Goal: Task Accomplishment & Management: Use online tool/utility

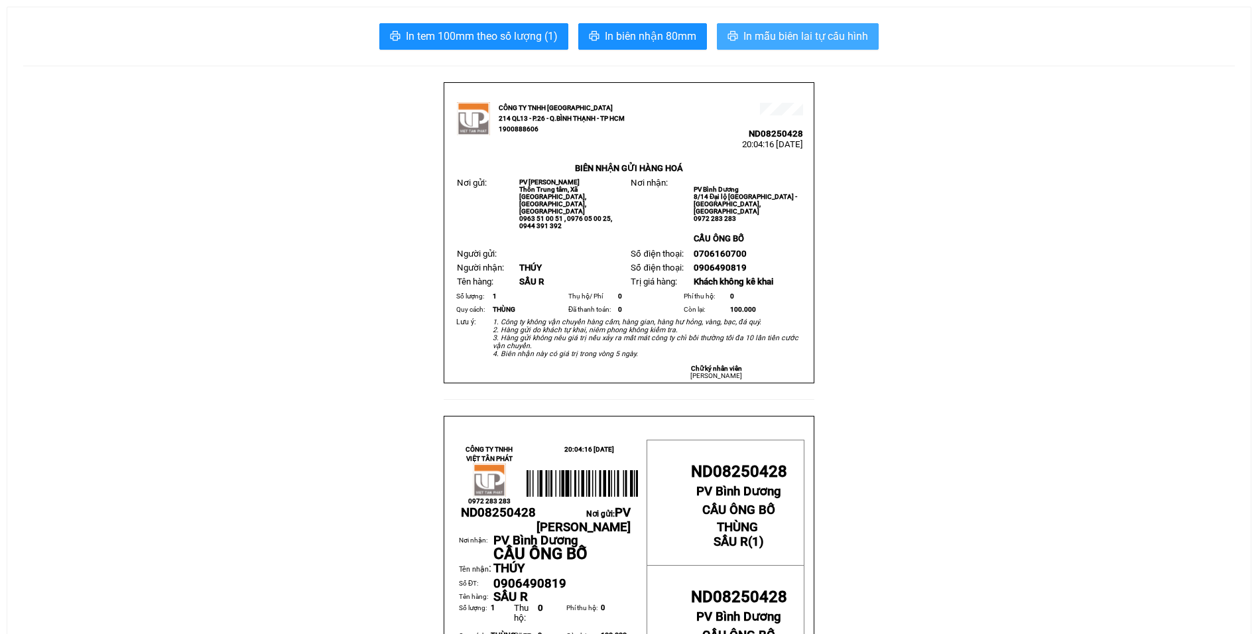
click at [758, 34] on span "In mẫu biên lai tự cấu hình" at bounding box center [805, 36] width 125 height 17
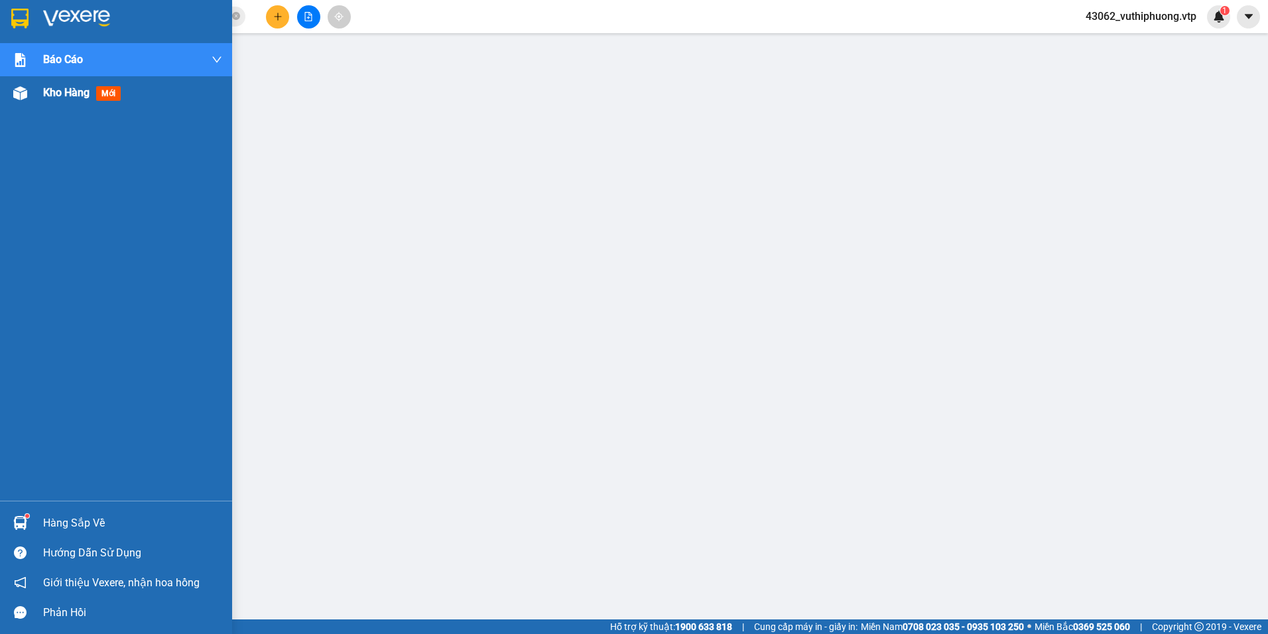
click at [101, 94] on span "mới" at bounding box center [108, 93] width 25 height 15
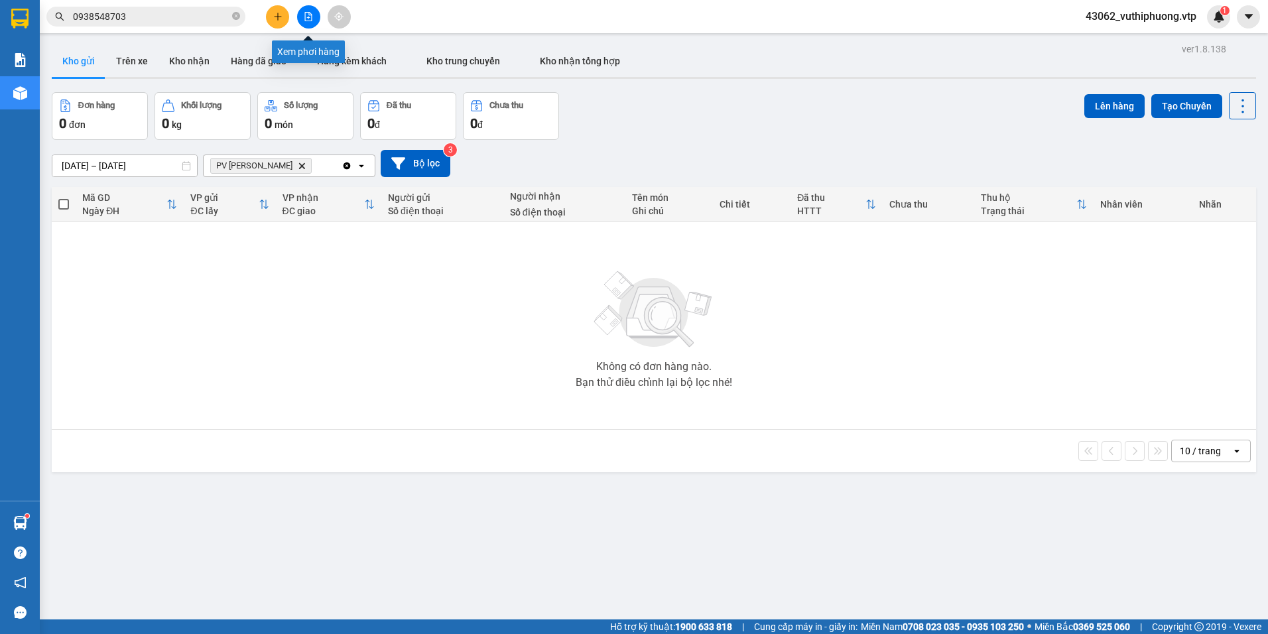
click at [310, 19] on icon "file-add" at bounding box center [308, 16] width 9 height 9
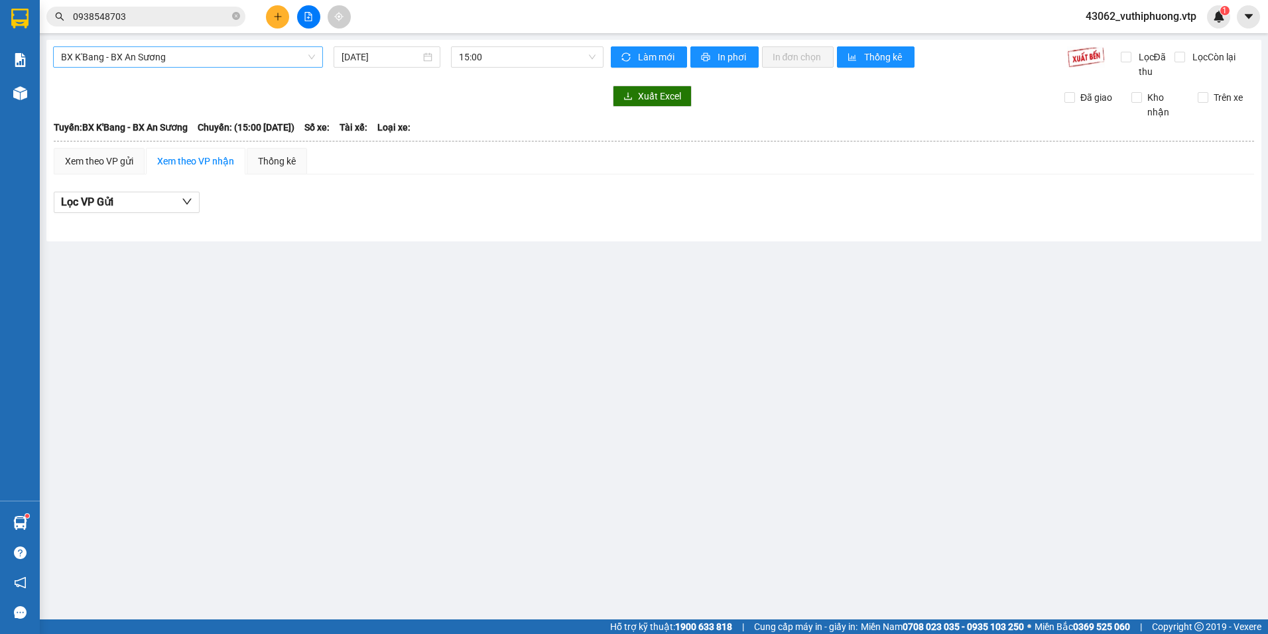
click at [148, 56] on span "BX K'Bang - BX An Sương" at bounding box center [188, 57] width 254 height 20
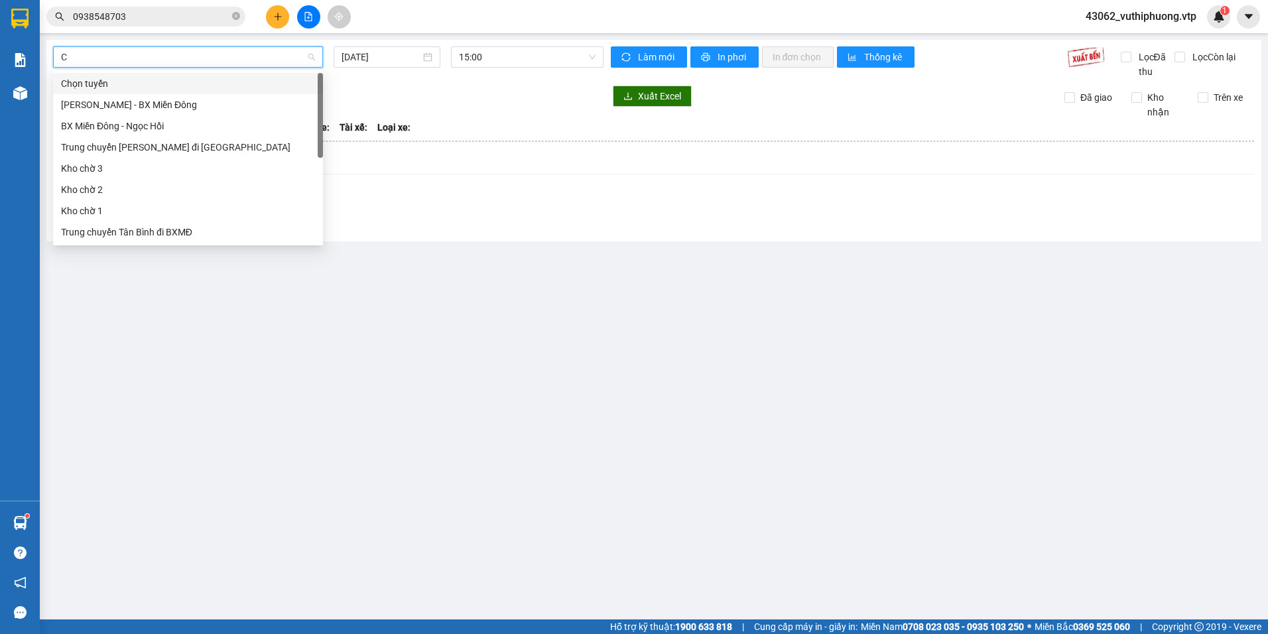
type input "CJ"
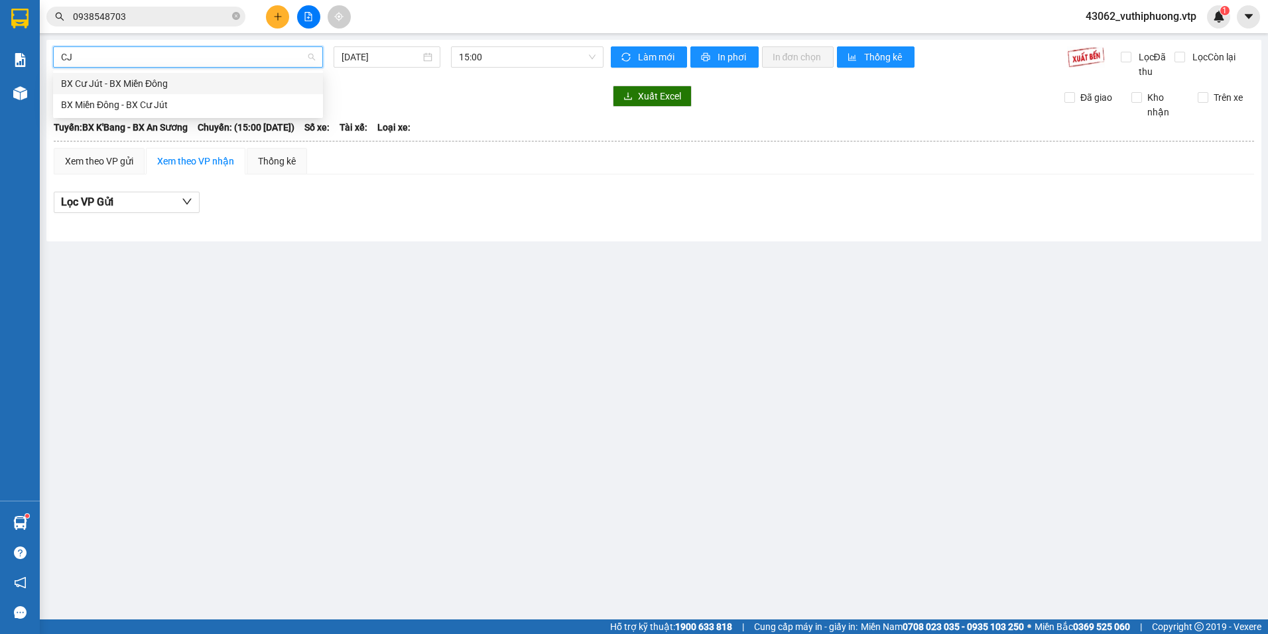
click at [150, 84] on div "BX Cư Jút - BX Miền Đông" at bounding box center [188, 83] width 254 height 15
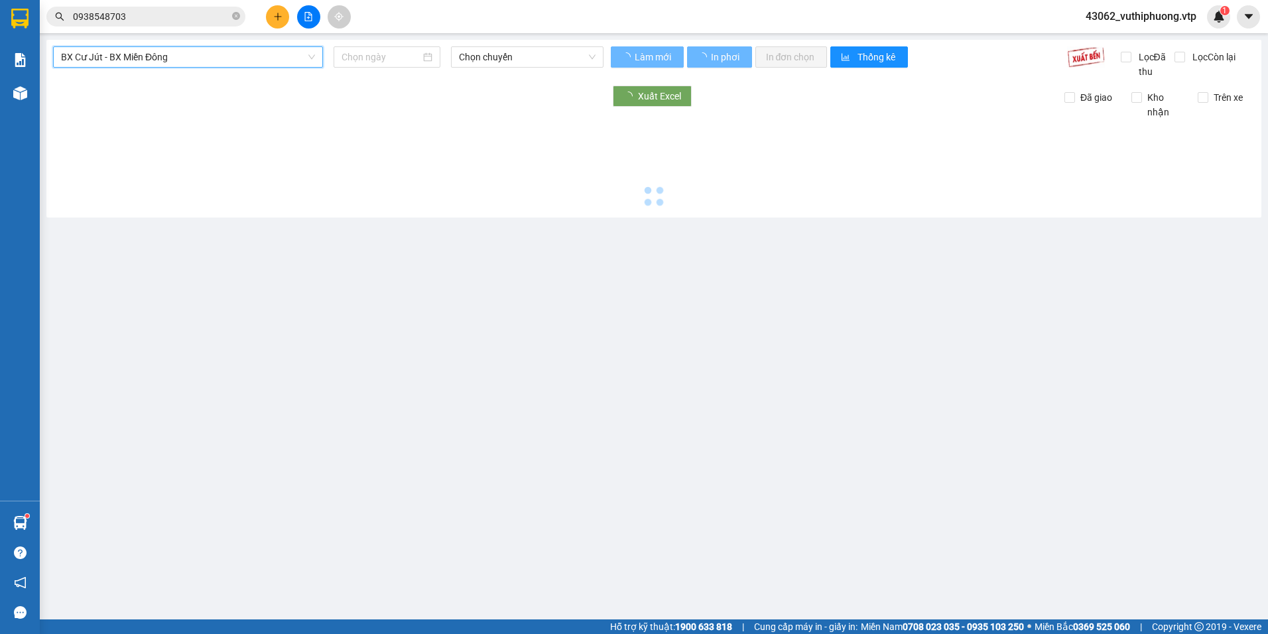
type input "[DATE]"
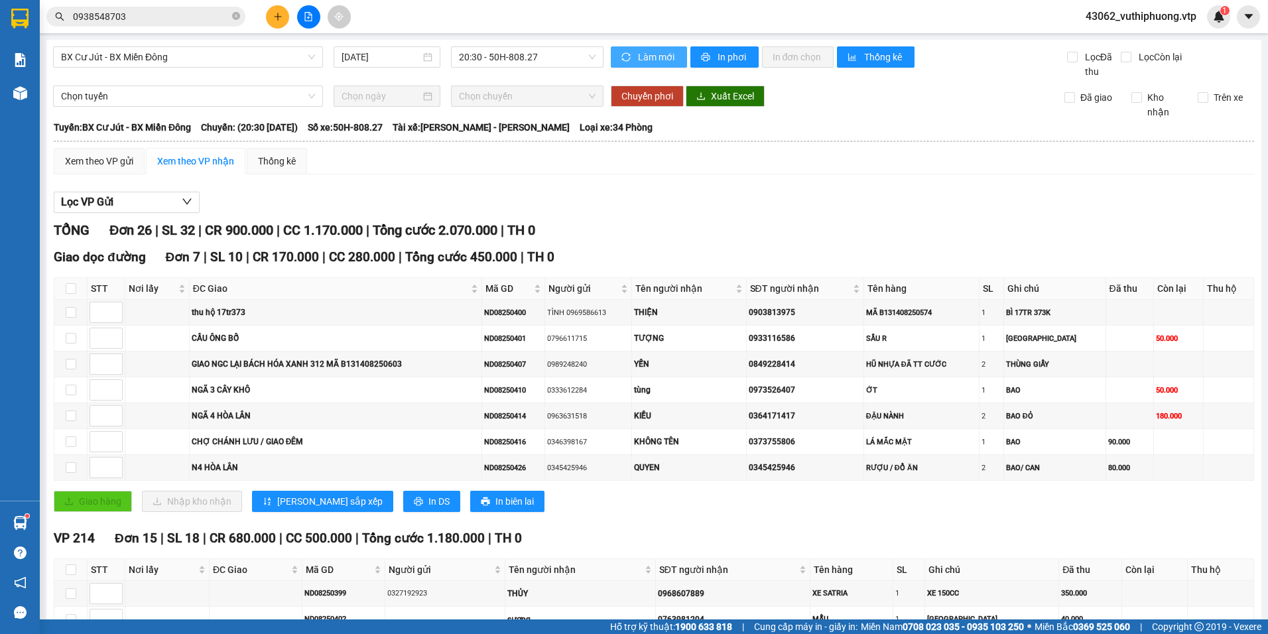
click at [664, 58] on span "Làm mới" at bounding box center [657, 57] width 38 height 15
click at [728, 53] on span "In phơi" at bounding box center [733, 57] width 31 height 15
click at [723, 55] on span "In phơi" at bounding box center [733, 57] width 31 height 15
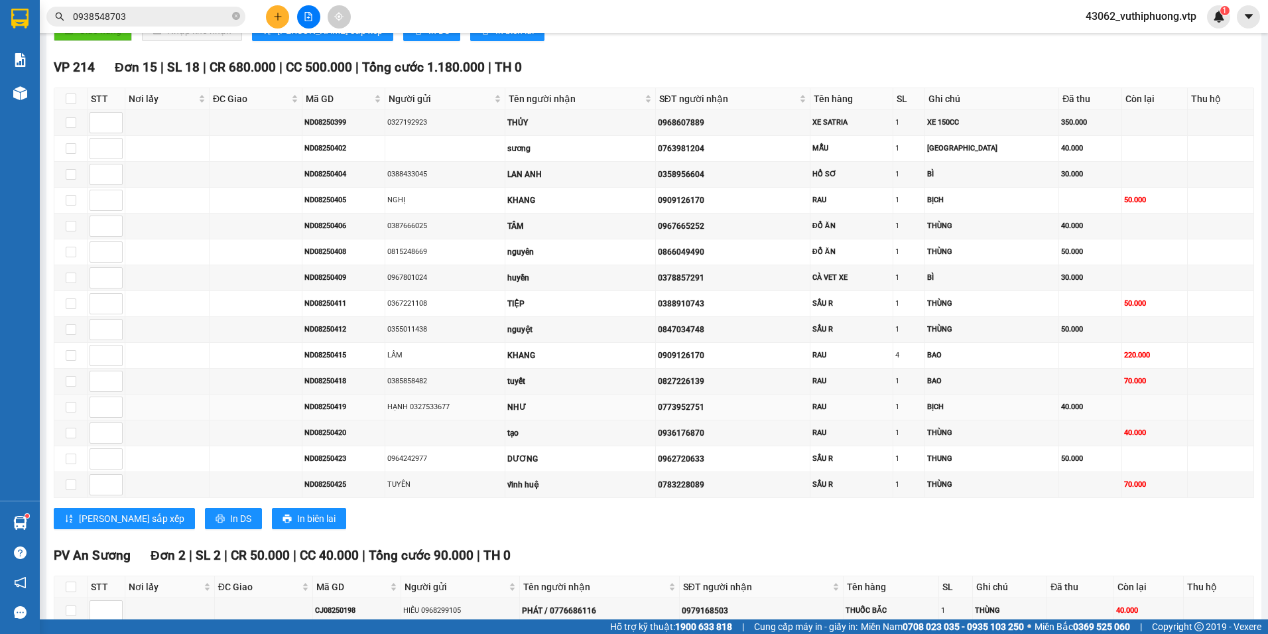
scroll to position [464, 0]
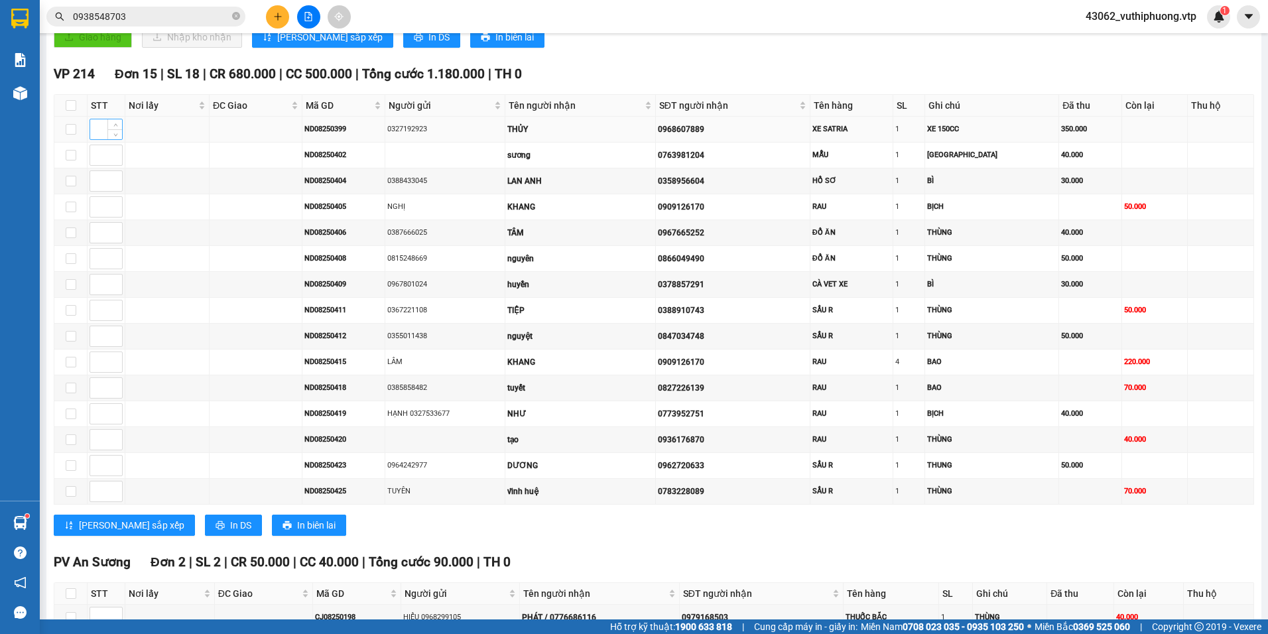
click at [97, 127] on input at bounding box center [106, 129] width 32 height 20
click at [66, 127] on input "checkbox" at bounding box center [71, 129] width 11 height 11
checkbox input "true"
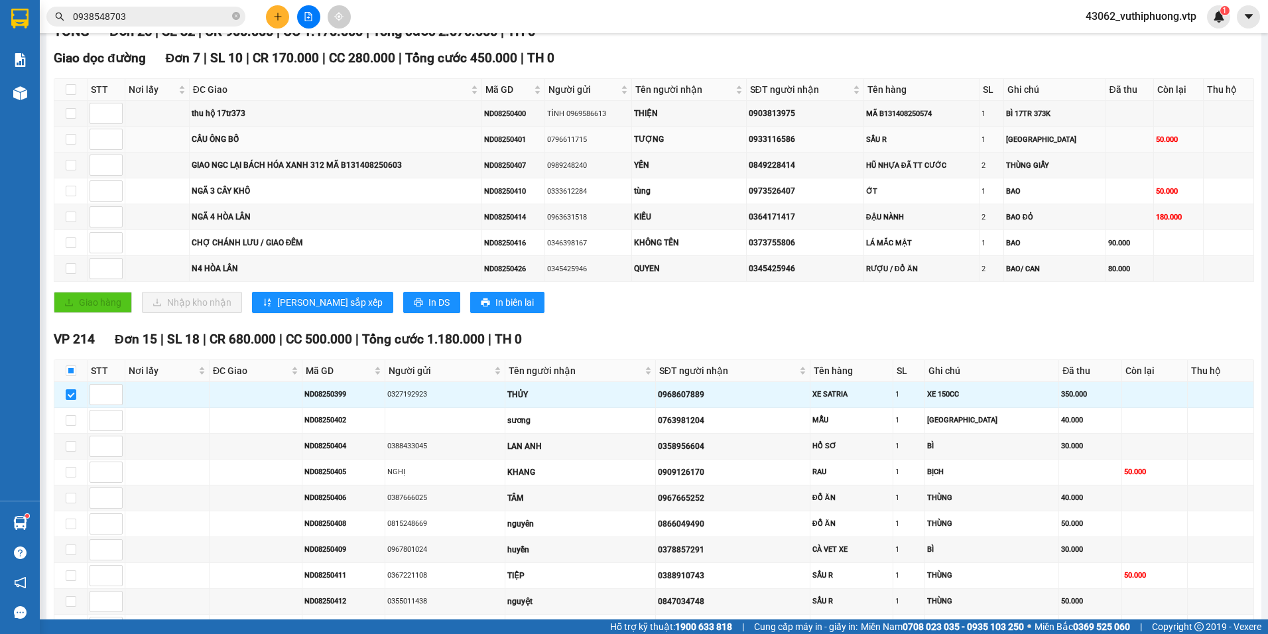
scroll to position [0, 0]
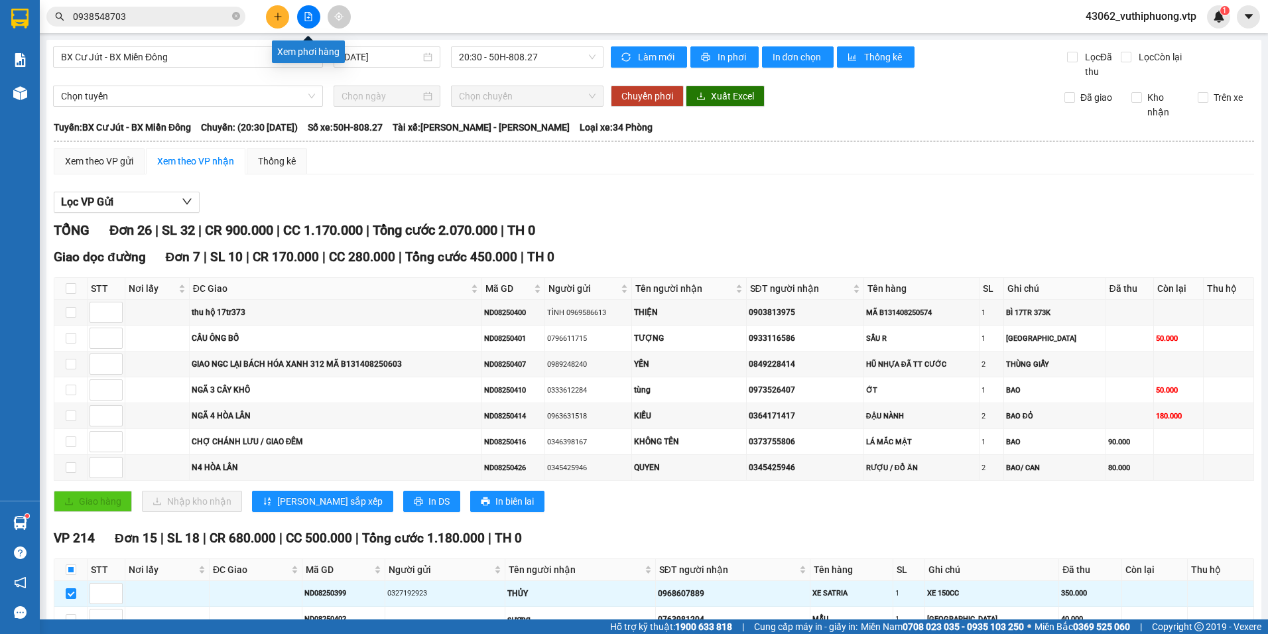
click at [310, 15] on icon "file-add" at bounding box center [308, 16] width 7 height 9
click at [208, 92] on span "Chọn tuyến" at bounding box center [188, 96] width 254 height 20
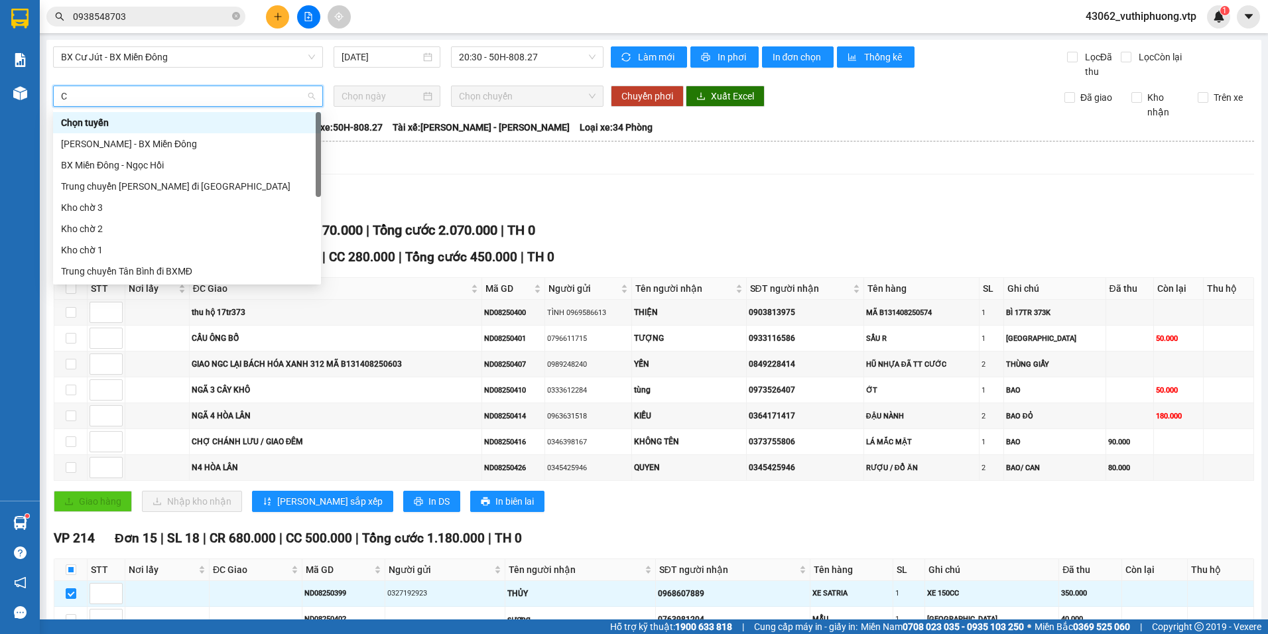
type input "CJ"
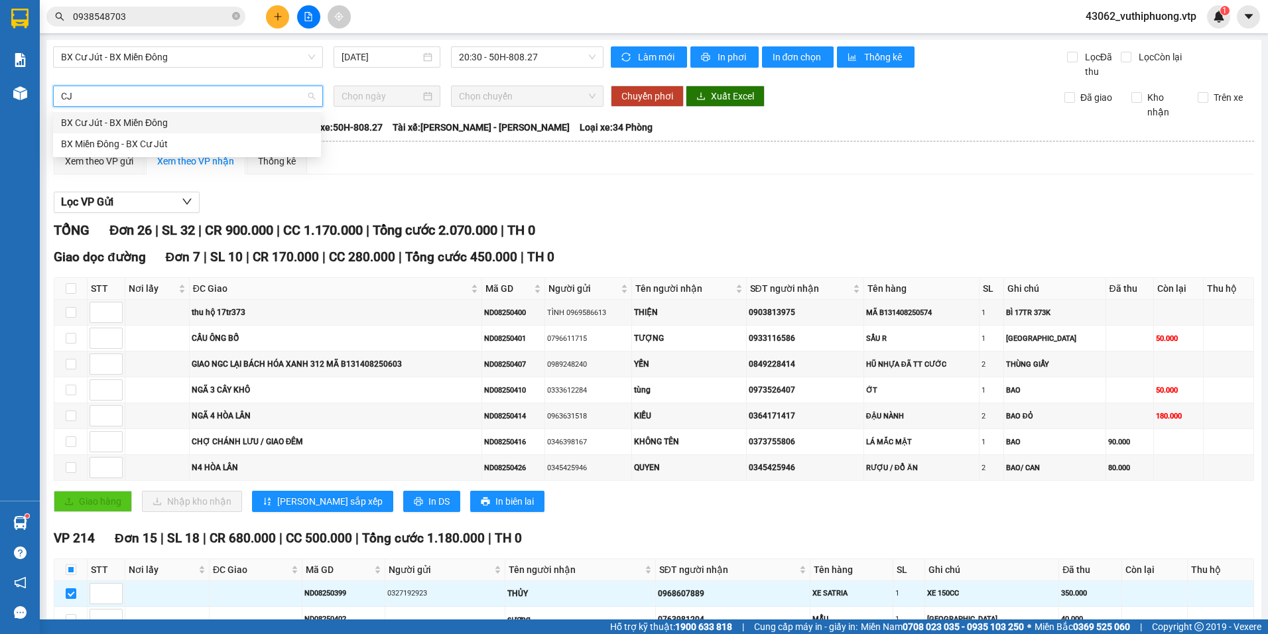
click at [239, 121] on div "BX Cư Jút - BX Miền Đông" at bounding box center [187, 122] width 252 height 15
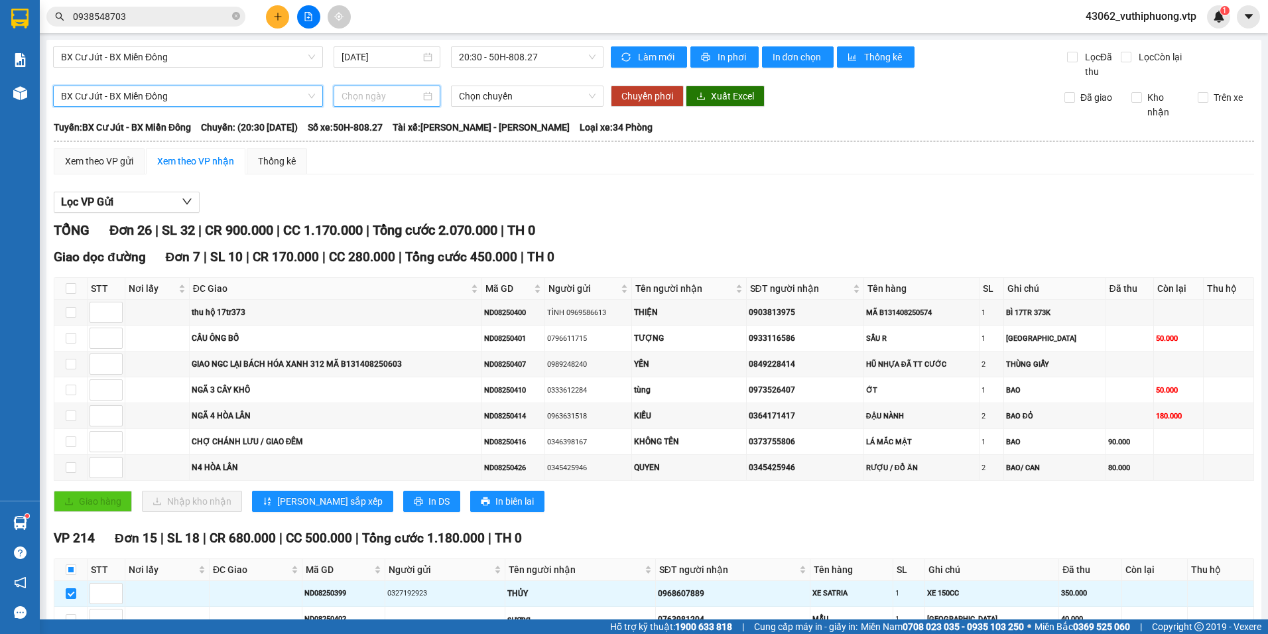
click at [399, 98] on input at bounding box center [381, 96] width 78 height 15
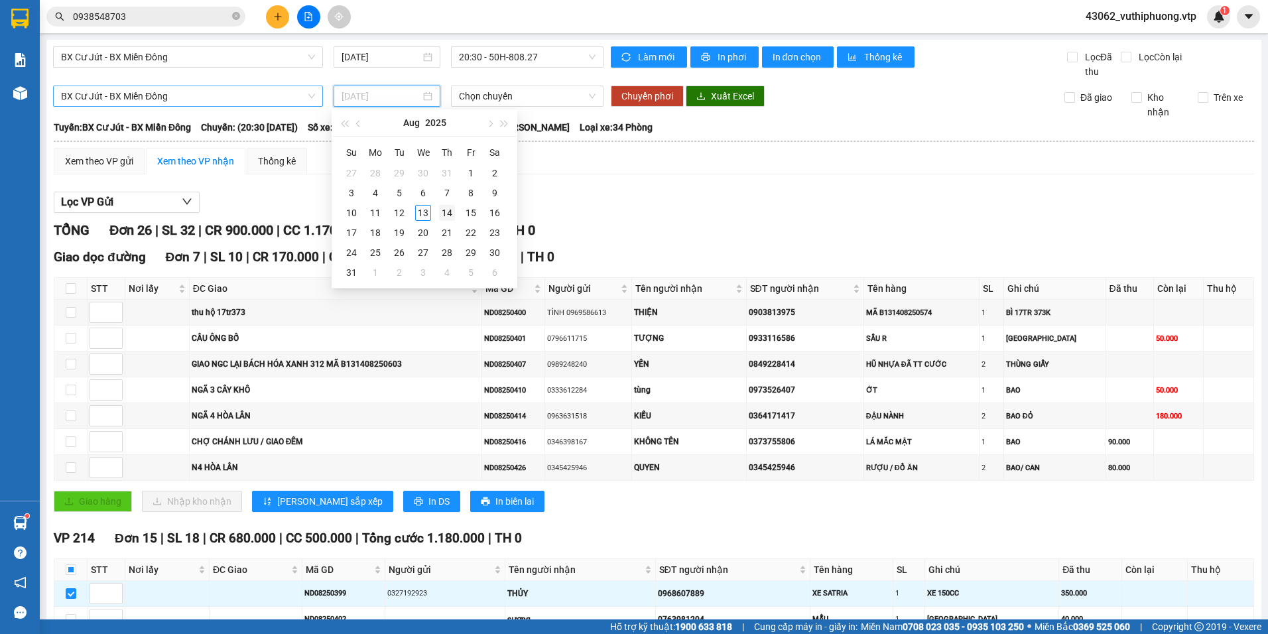
type input "14/08/2025"
click at [442, 209] on div "14" at bounding box center [447, 213] width 16 height 16
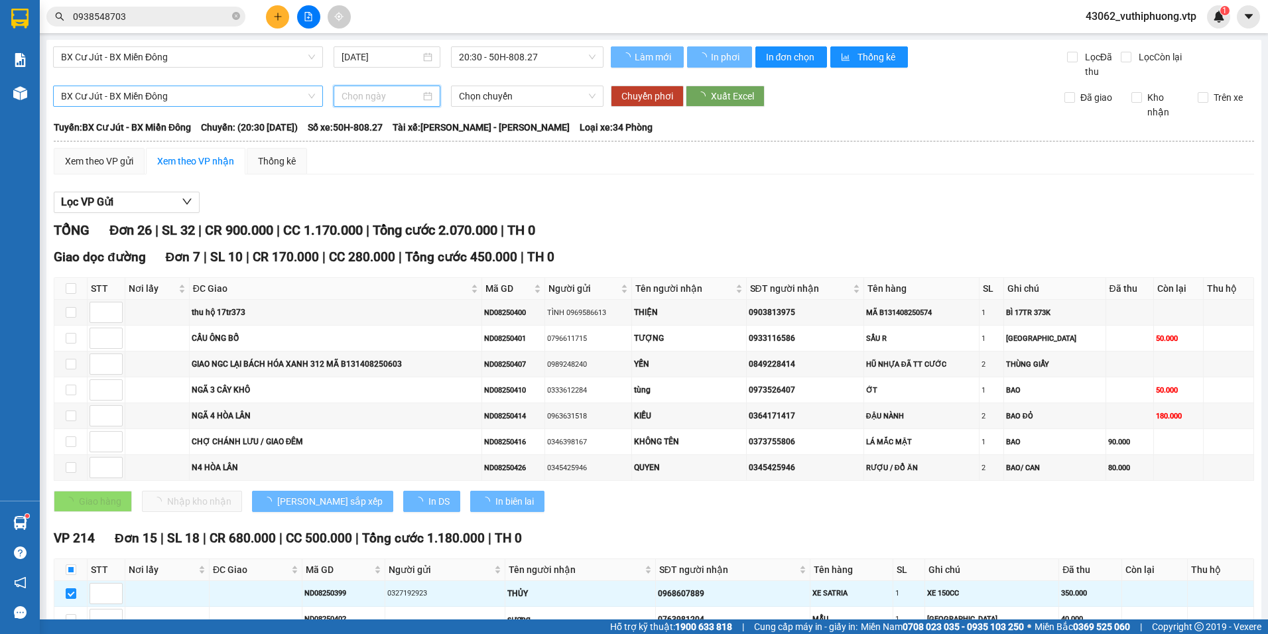
type input "14/08/2025"
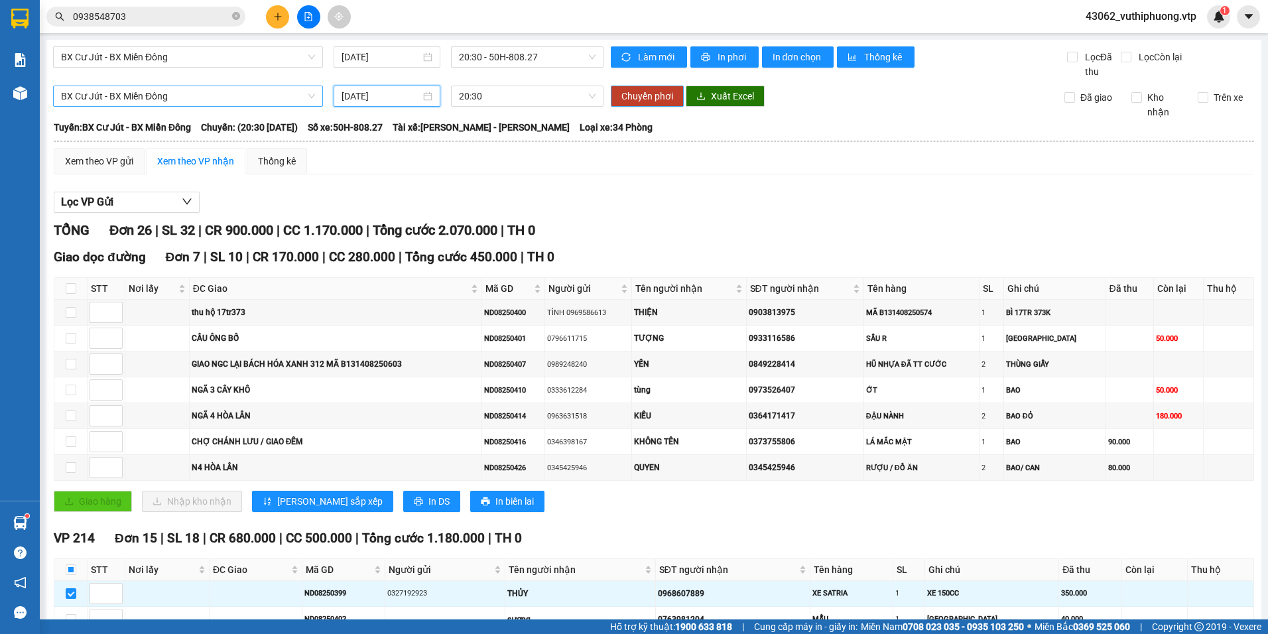
click at [640, 93] on span "Chuyển phơi" at bounding box center [647, 96] width 52 height 15
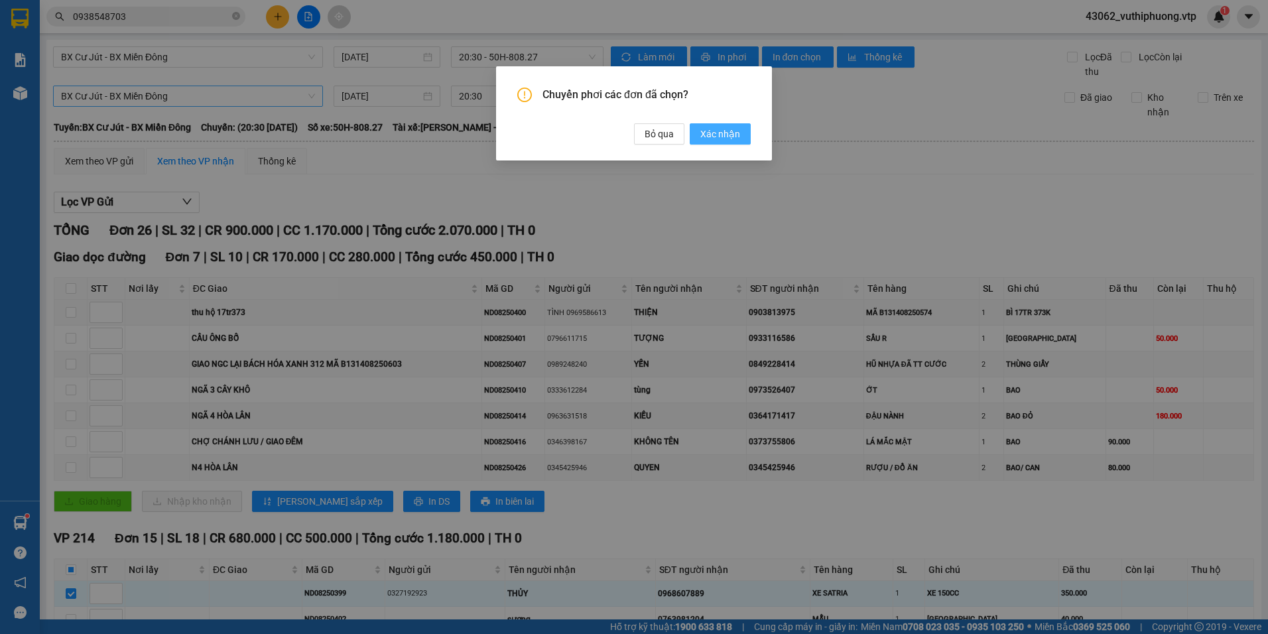
click at [714, 126] on button "Xác nhận" at bounding box center [720, 133] width 61 height 21
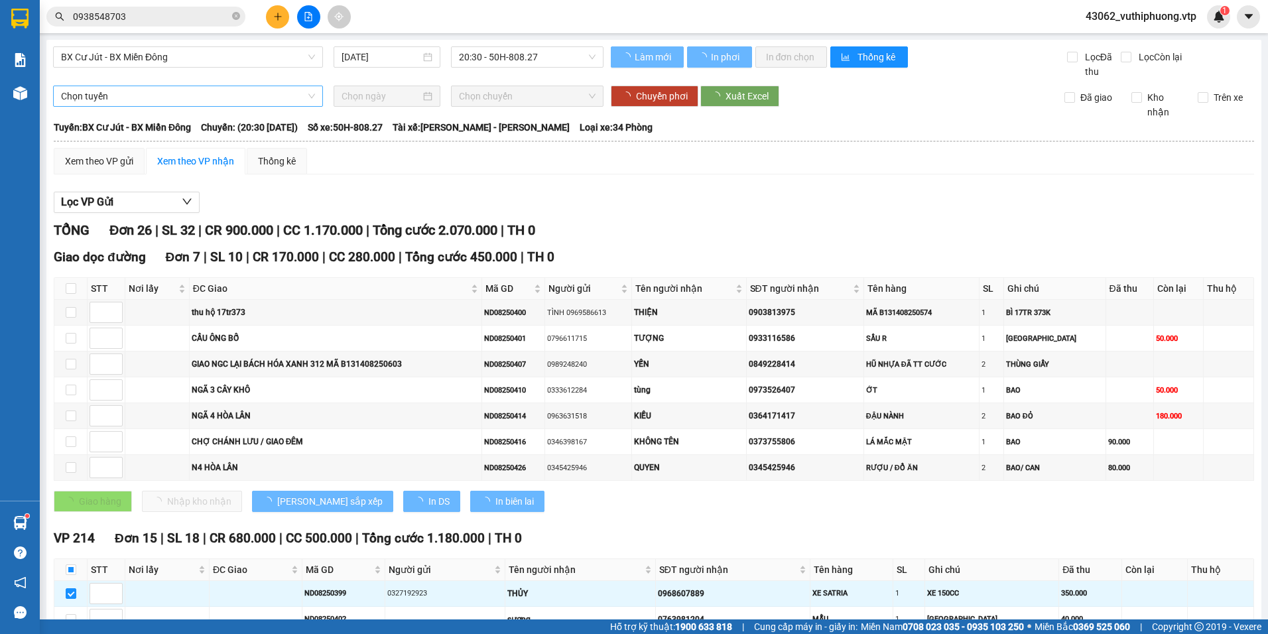
checkbox input "true"
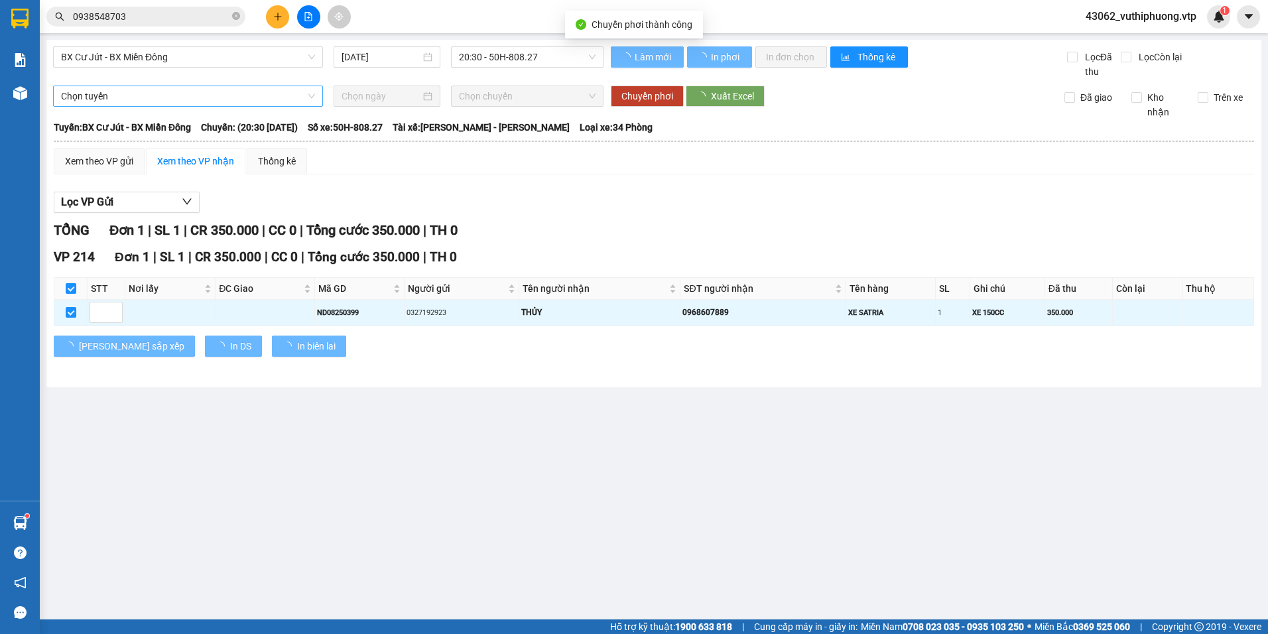
type input "14/08/2025"
checkbox input "false"
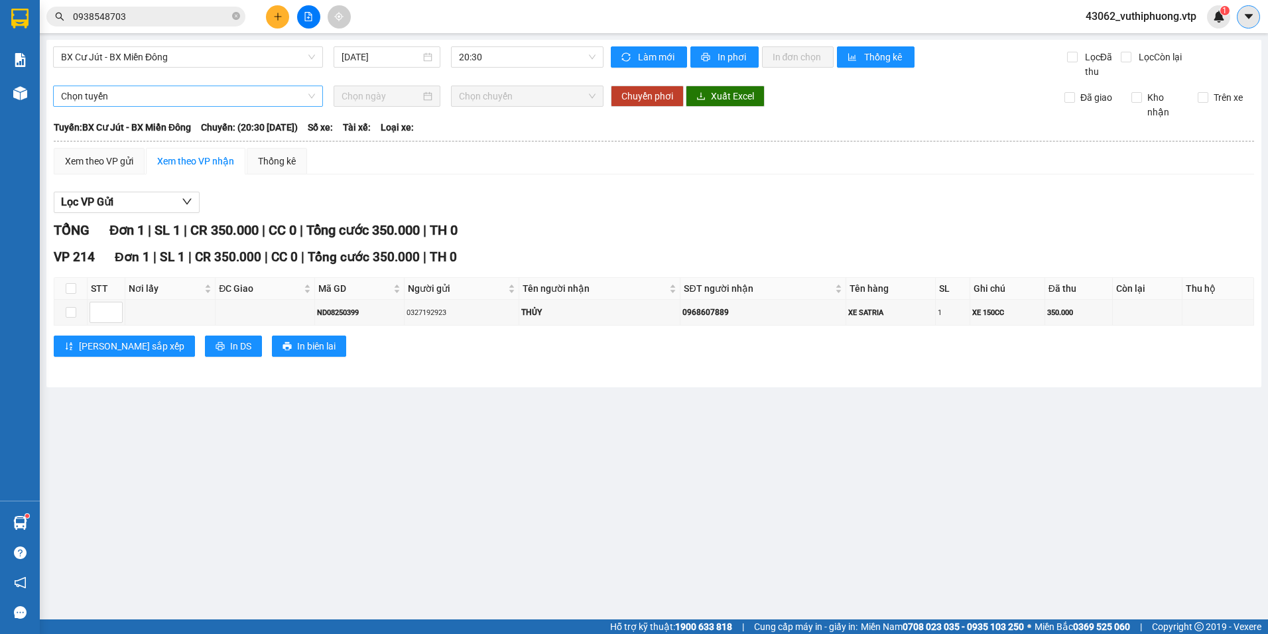
click at [1257, 19] on button at bounding box center [1248, 16] width 23 height 23
click at [1118, 7] on div "43062_vuthiphuong.vtp 1" at bounding box center [1152, 16] width 155 height 23
click at [1140, 18] on span "43062_vuthiphuong.vtp" at bounding box center [1141, 16] width 132 height 17
click at [1149, 38] on span "Đăng xuất" at bounding box center [1146, 41] width 106 height 15
